Goal: Task Accomplishment & Management: Manage account settings

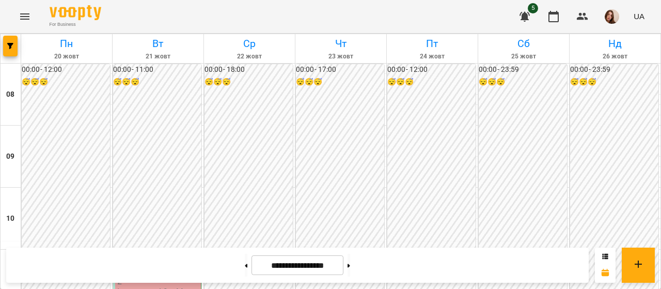
scroll to position [172, 0]
click at [245, 271] on button at bounding box center [246, 265] width 3 height 23
type input "**********"
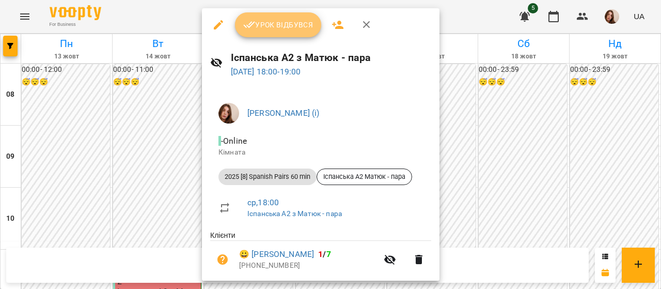
click at [293, 21] on span "Урок відбувся" at bounding box center [278, 25] width 70 height 12
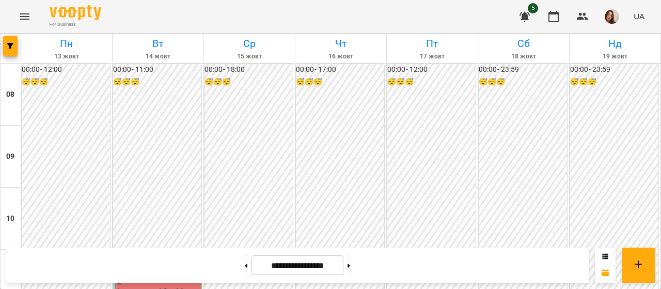
scroll to position [585, 0]
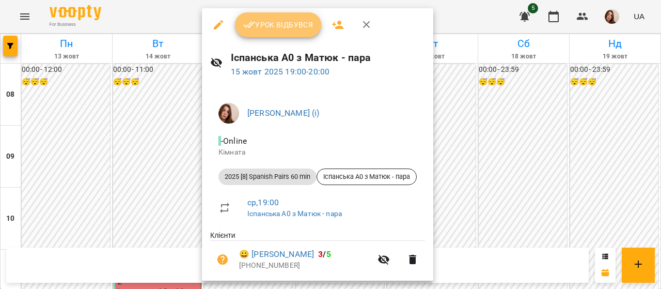
click at [288, 24] on span "Урок відбувся" at bounding box center [278, 25] width 70 height 12
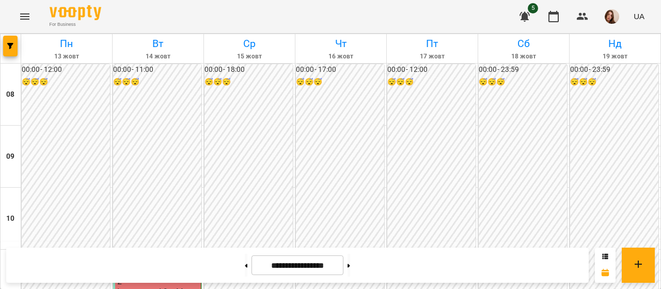
scroll to position [527, 0]
click at [619, 21] on span "button" at bounding box center [612, 16] width 14 height 14
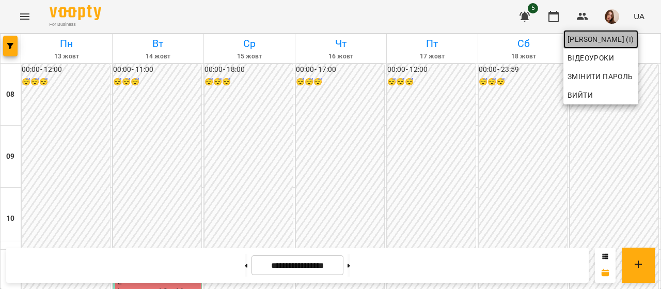
click at [624, 37] on span "[PERSON_NAME] (і)" at bounding box center [600, 39] width 67 height 12
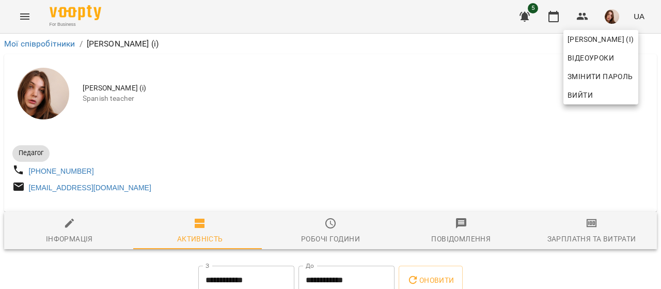
click at [586, 235] on div at bounding box center [330, 144] width 661 height 289
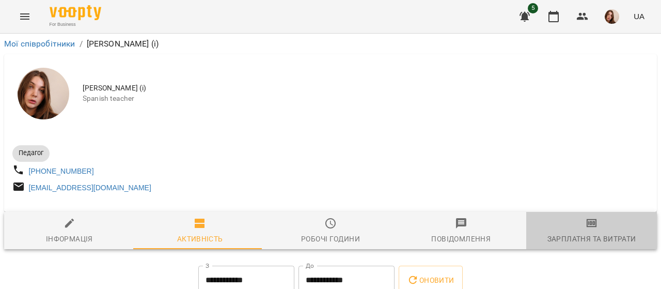
click at [586, 235] on span "Зарплатня та Витрати" at bounding box center [591, 231] width 118 height 28
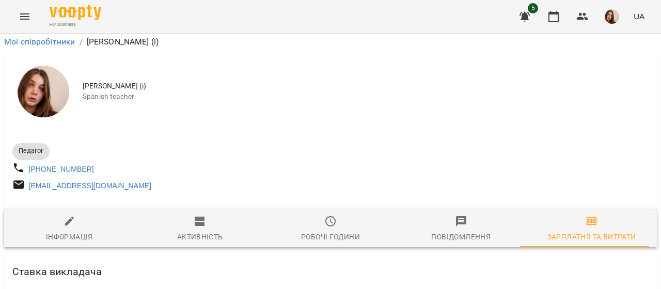
scroll to position [2759, 0]
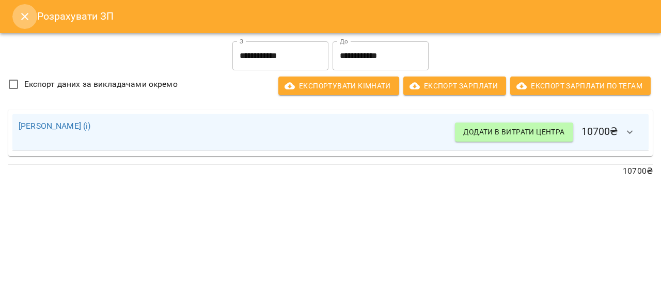
click at [25, 11] on icon "Close" at bounding box center [25, 16] width 12 height 12
